Goal: Task Accomplishment & Management: Use online tool/utility

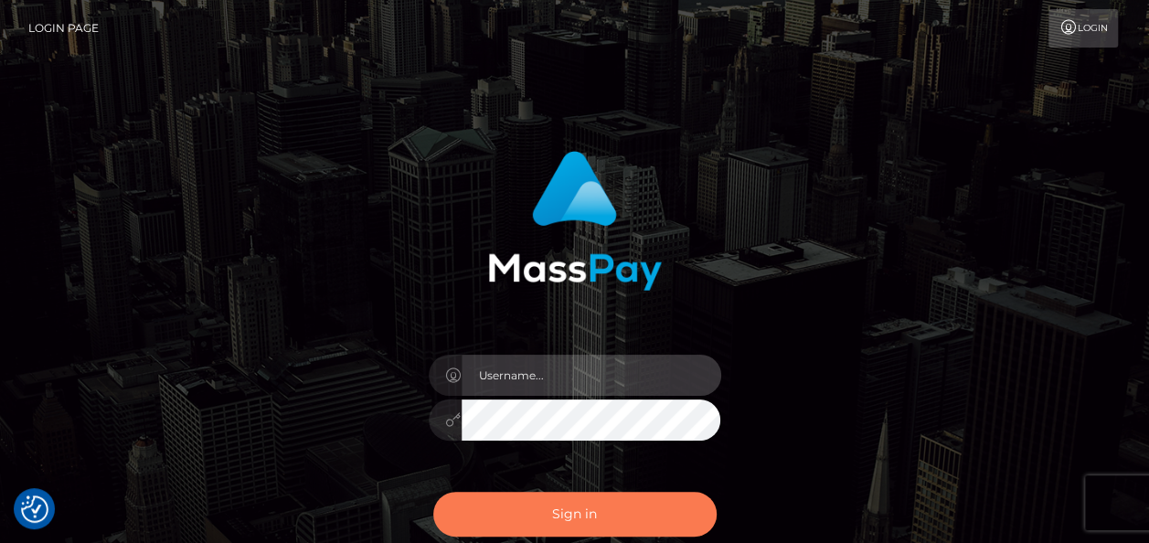
type input "india.of"
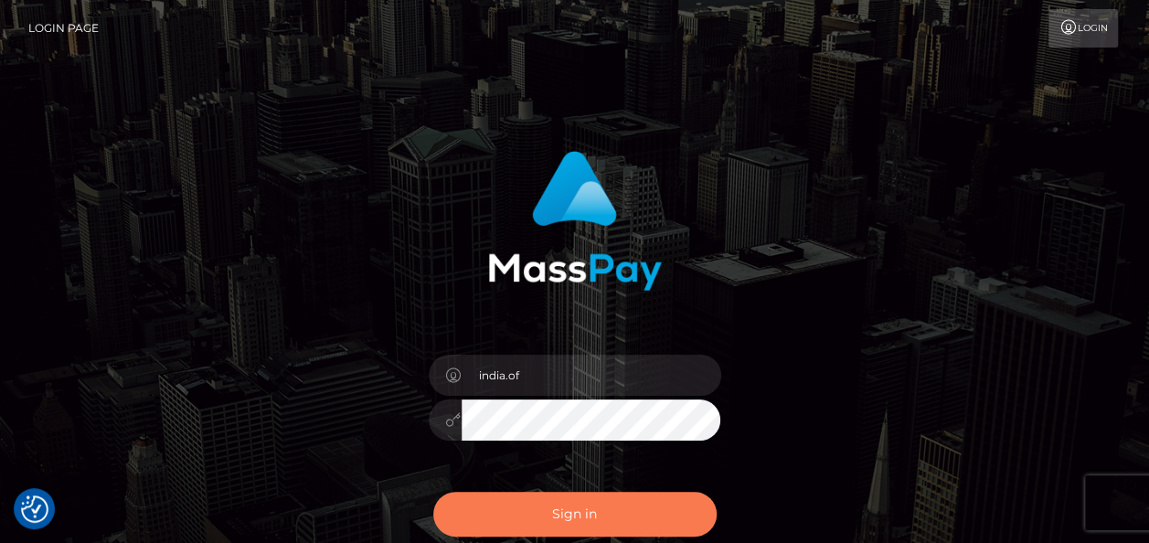
click at [592, 515] on button "Sign in" at bounding box center [574, 514] width 283 height 45
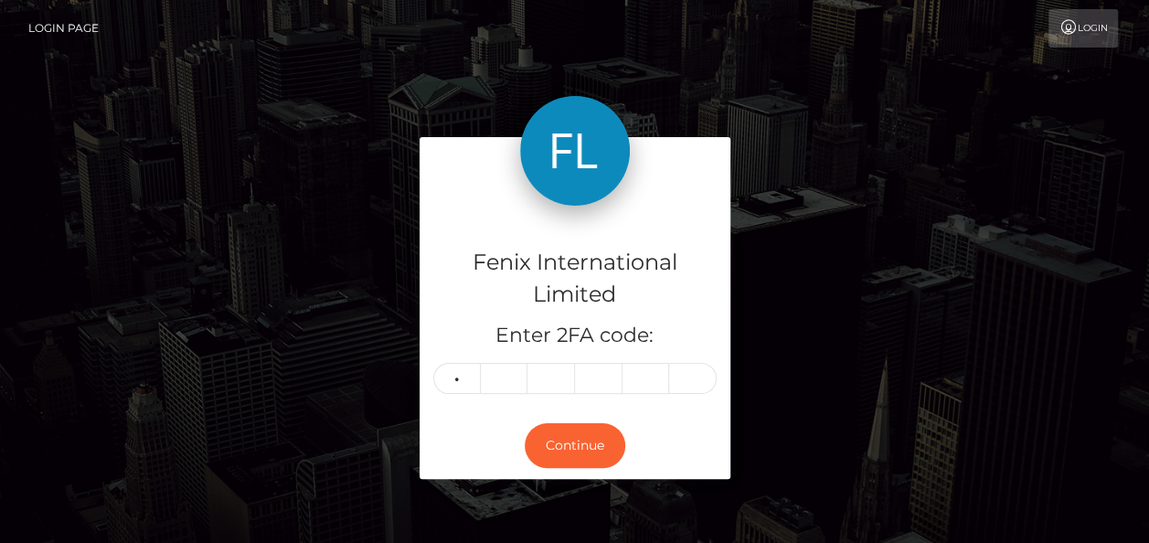
type input "7"
type input "8"
type input "5"
type input "6"
type input "0"
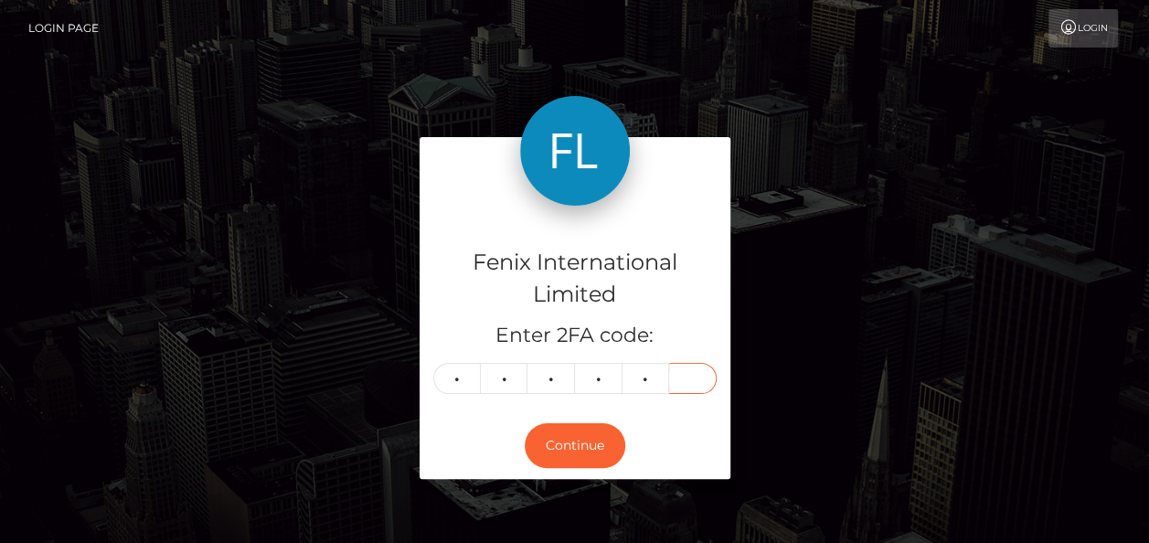
type input "4"
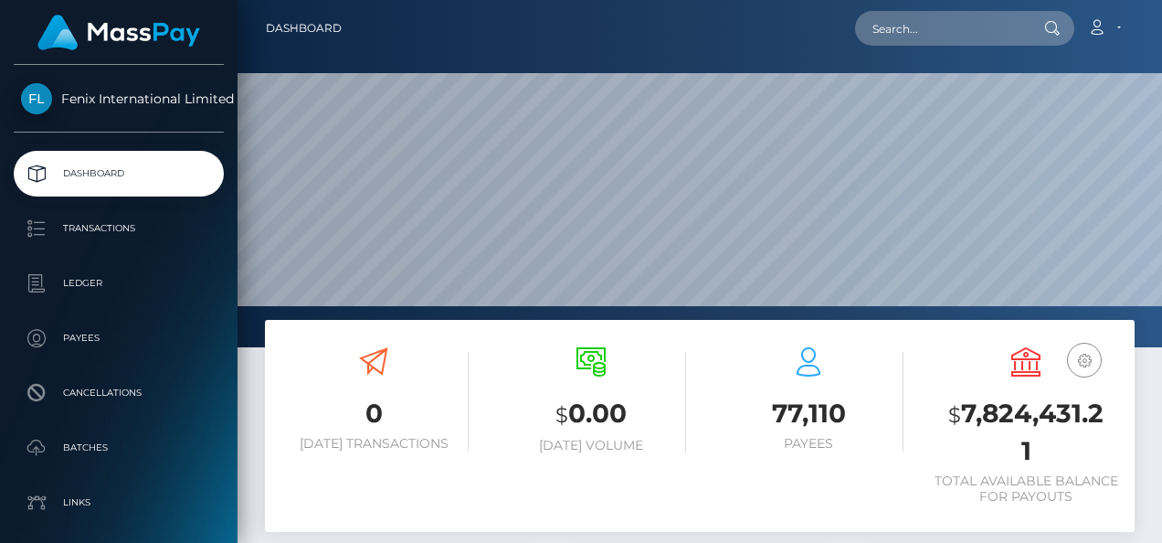
scroll to position [323, 271]
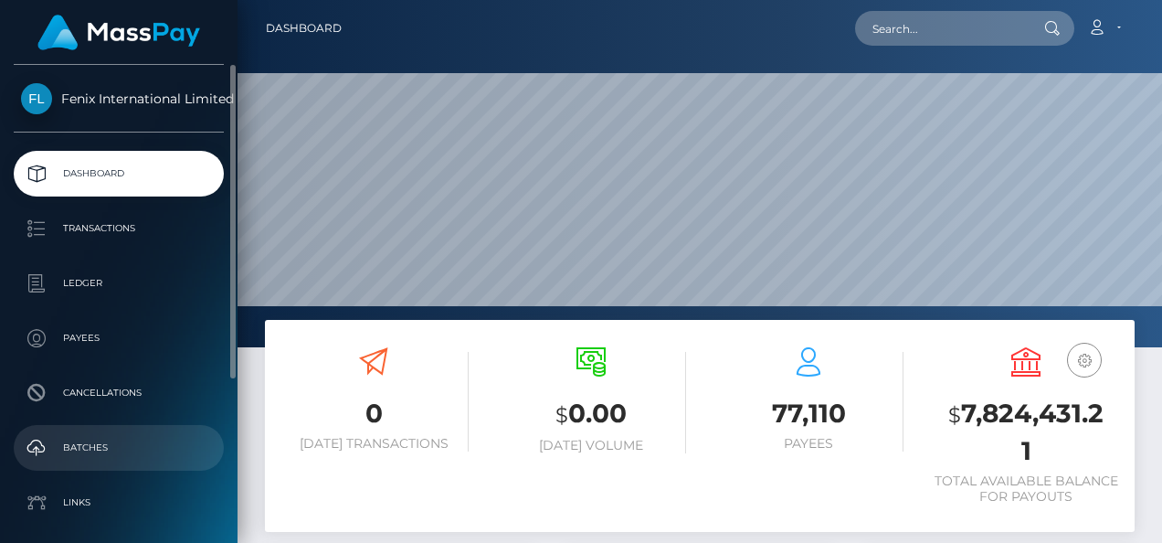
click at [92, 455] on p "Batches" at bounding box center [119, 447] width 196 height 27
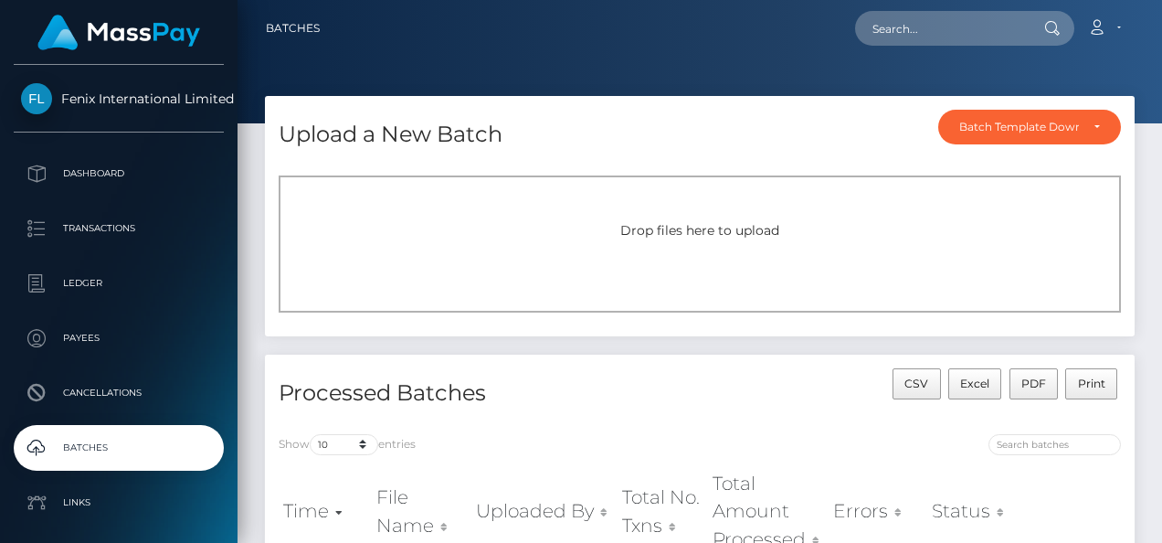
click at [710, 265] on div "Drop files here to upload" at bounding box center [700, 243] width 843 height 137
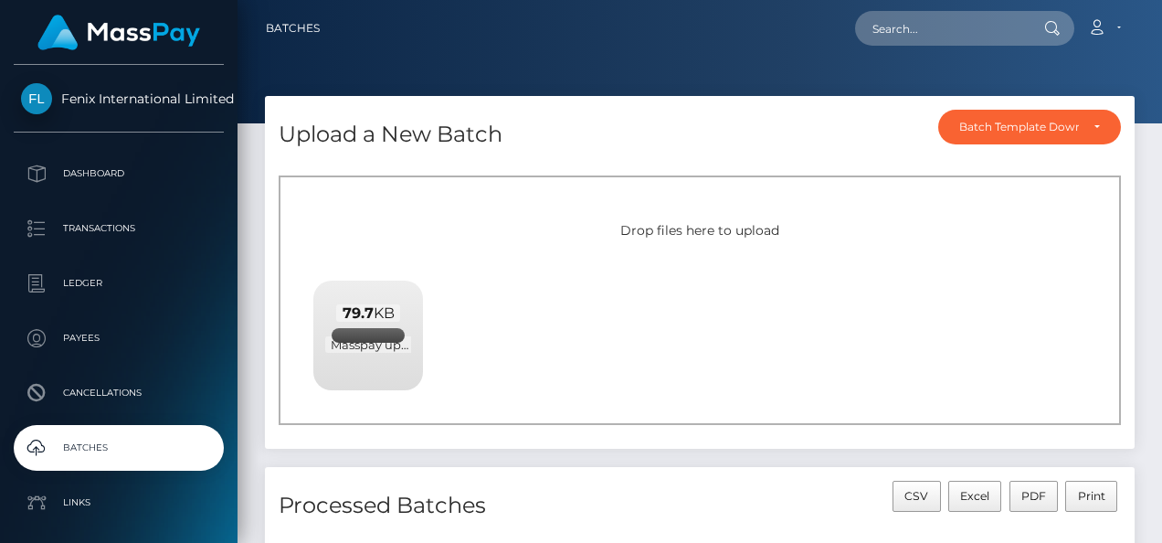
click at [1111, 260] on div "Drop files here to upload 79.7 KB Masspay upload 27.08.2025 CAD.xlsx Check Error" at bounding box center [700, 299] width 843 height 249
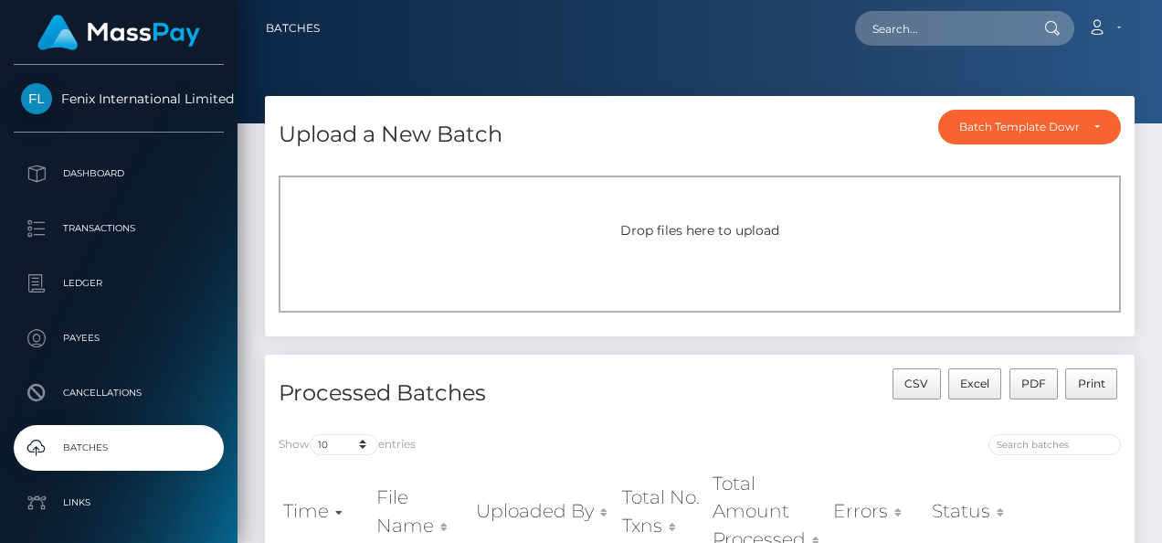
click at [899, 241] on div "Drop files here to upload" at bounding box center [700, 243] width 843 height 137
click at [627, 251] on div "Drop files here to upload" at bounding box center [700, 243] width 843 height 137
click at [643, 282] on div "Drop files here to upload" at bounding box center [700, 243] width 843 height 137
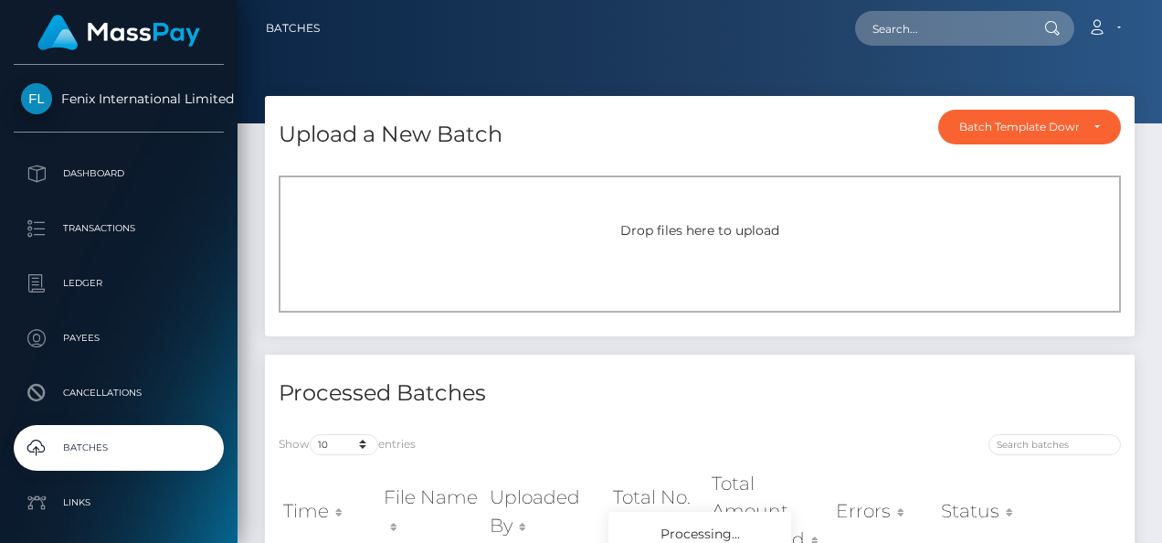
click at [641, 207] on div "Drop files here to upload" at bounding box center [700, 243] width 843 height 137
click at [716, 249] on div "Drop files here to upload" at bounding box center [700, 243] width 843 height 137
click at [721, 239] on div "Drop files here to upload" at bounding box center [700, 230] width 802 height 19
